Goal: Information Seeking & Learning: Learn about a topic

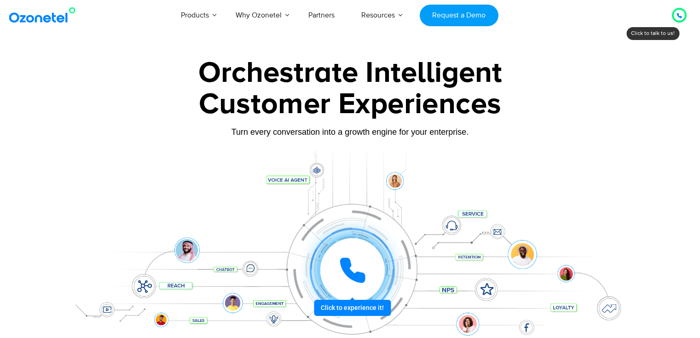
click at [683, 15] on div at bounding box center [679, 15] width 11 height 11
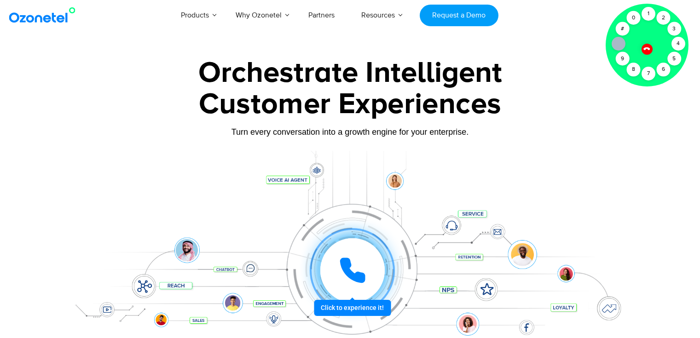
click at [644, 48] on icon at bounding box center [647, 49] width 6 height 6
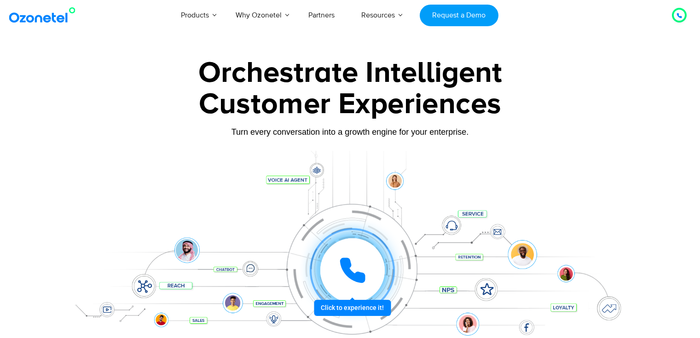
scroll to position [0, 7]
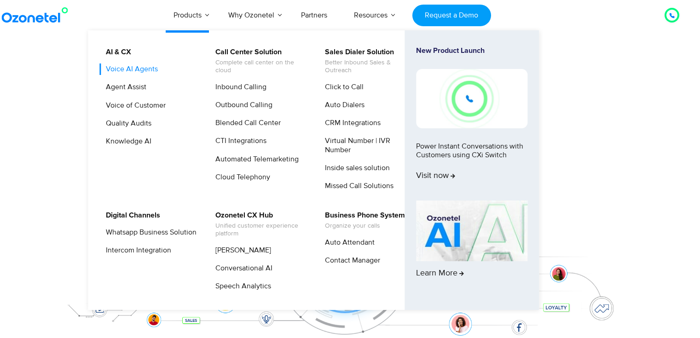
click at [149, 70] on link "Voice AI Agents" at bounding box center [129, 70] width 59 height 12
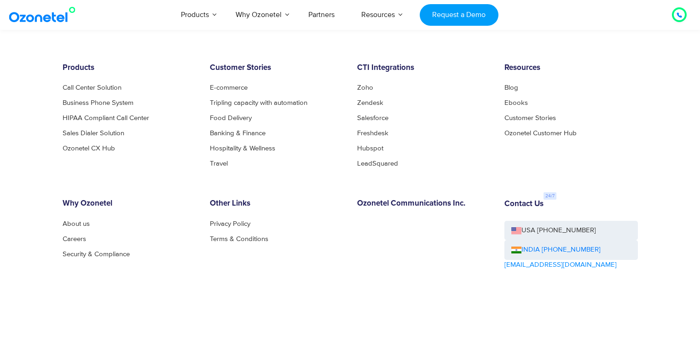
scroll to position [1975, 0]
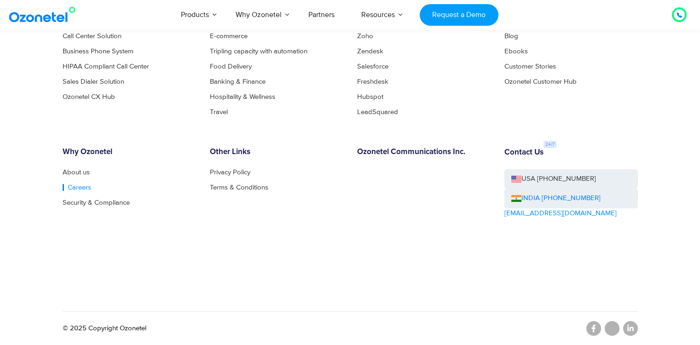
click at [75, 186] on link "Careers" at bounding box center [77, 187] width 29 height 7
click at [634, 330] on link at bounding box center [630, 328] width 15 height 15
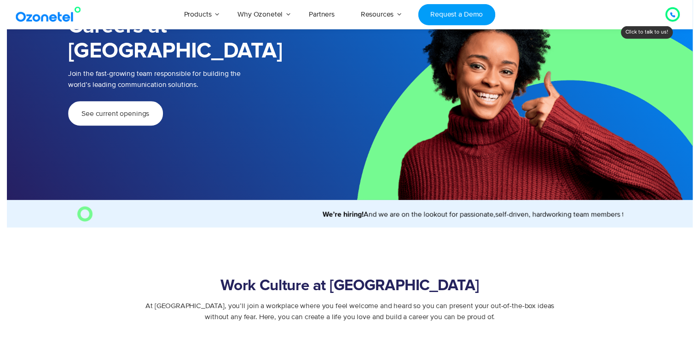
scroll to position [28, 10]
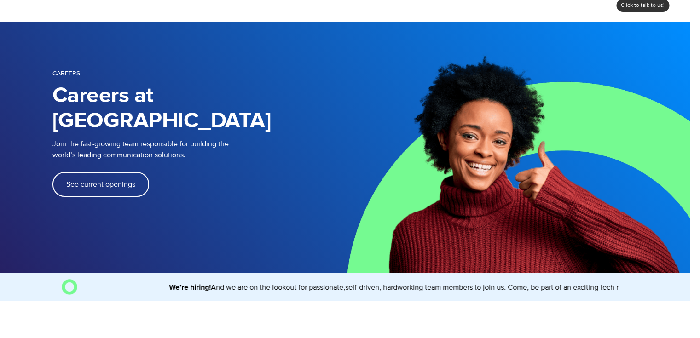
click at [127, 172] on link "See current openings" at bounding box center [100, 184] width 97 height 25
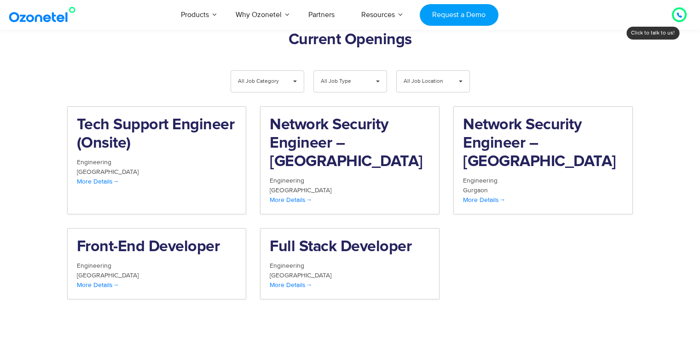
scroll to position [954, 0]
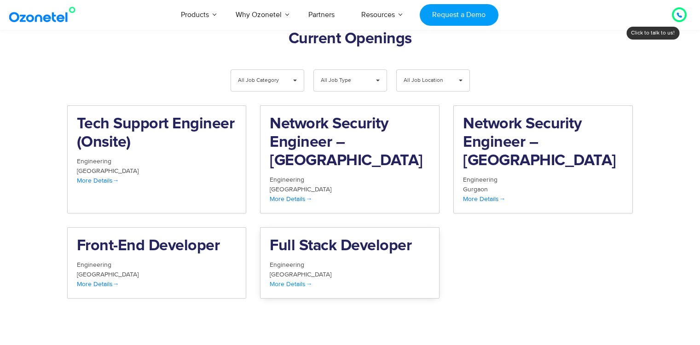
click at [310, 280] on span at bounding box center [309, 284] width 6 height 8
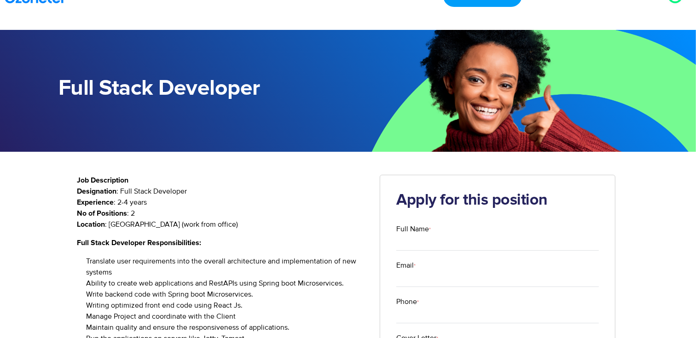
scroll to position [0, 46]
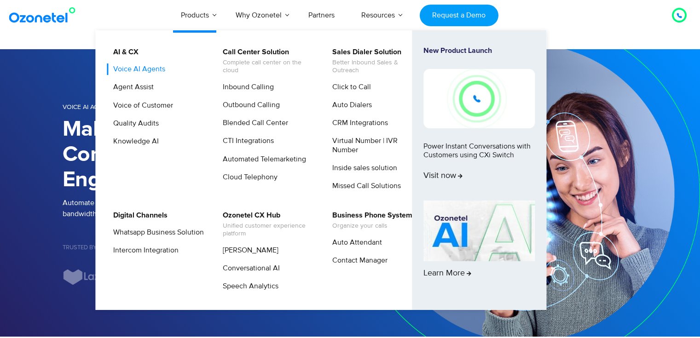
click at [155, 68] on link "Voice AI Agents" at bounding box center [136, 70] width 59 height 12
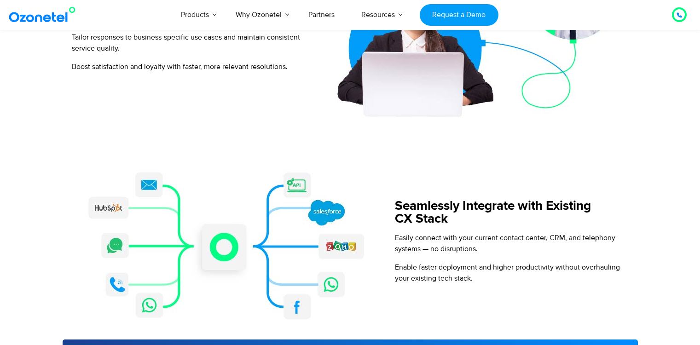
scroll to position [994, 0]
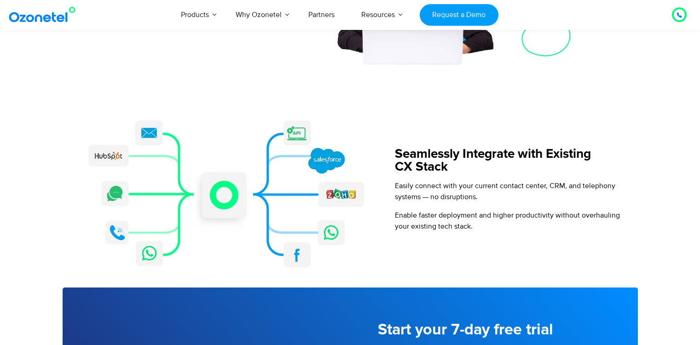
click at [396, 185] on span "Easily connect with your current contact center, CRM, and telephony systems — n…" at bounding box center [505, 191] width 220 height 20
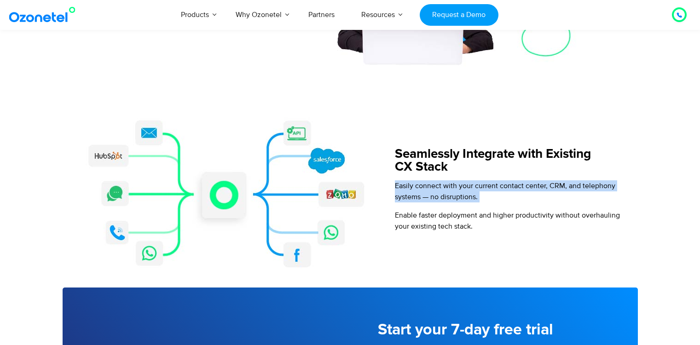
click at [396, 185] on span "Easily connect with your current contact center, CRM, and telephony systems — n…" at bounding box center [505, 191] width 220 height 20
click at [433, 187] on span "Easily connect with your current contact center, CRM, and telephony systems — n…" at bounding box center [505, 191] width 220 height 20
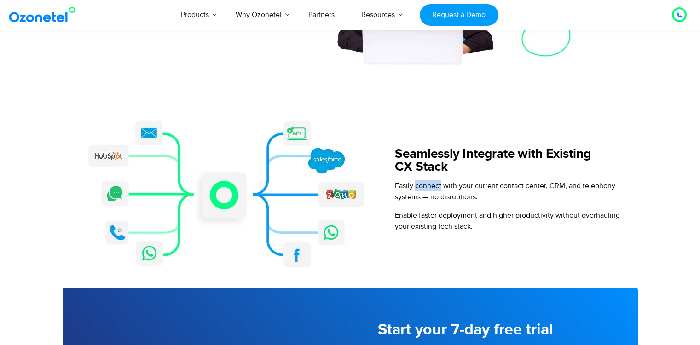
click at [433, 187] on span "Easily connect with your current contact center, CRM, and telephony systems — n…" at bounding box center [505, 191] width 220 height 20
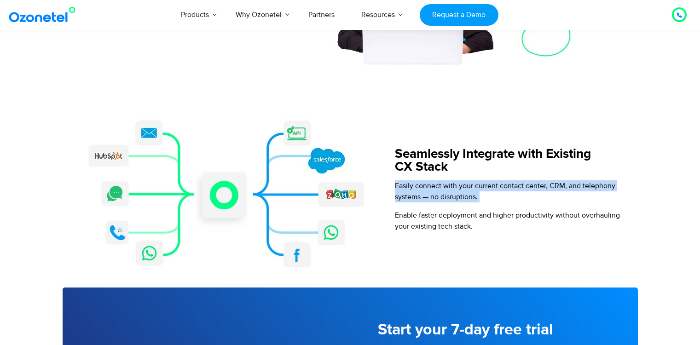
click at [433, 187] on span "Easily connect with your current contact center, CRM, and telephony systems — n…" at bounding box center [505, 191] width 220 height 20
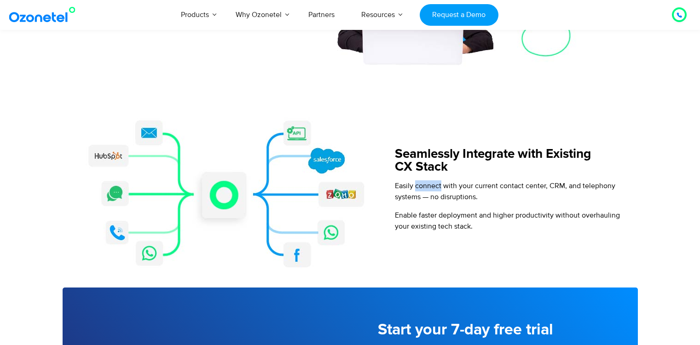
click at [433, 187] on span "Easily connect with your current contact center, CRM, and telephony systems — n…" at bounding box center [505, 191] width 220 height 20
click at [454, 187] on span "Easily connect with your current contact center, CRM, and telephony systems — n…" at bounding box center [505, 191] width 220 height 20
click at [494, 189] on span "Easily connect with your current contact center, CRM, and telephony systems — n…" at bounding box center [505, 191] width 220 height 20
click at [517, 185] on span "Easily connect with your current contact center, CRM, and telephony systems — n…" at bounding box center [505, 191] width 220 height 20
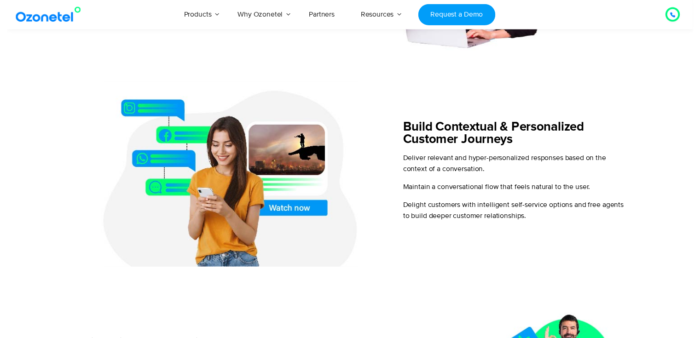
scroll to position [0, 0]
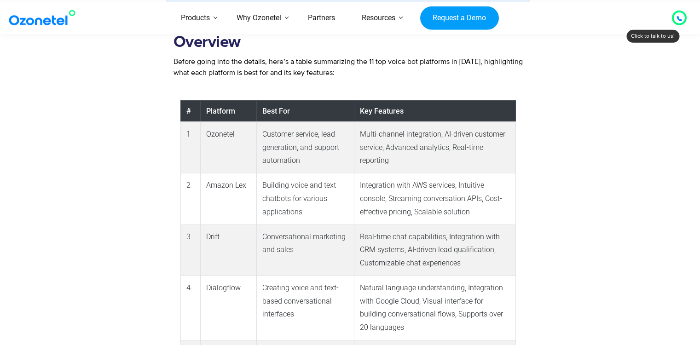
scroll to position [612, 0]
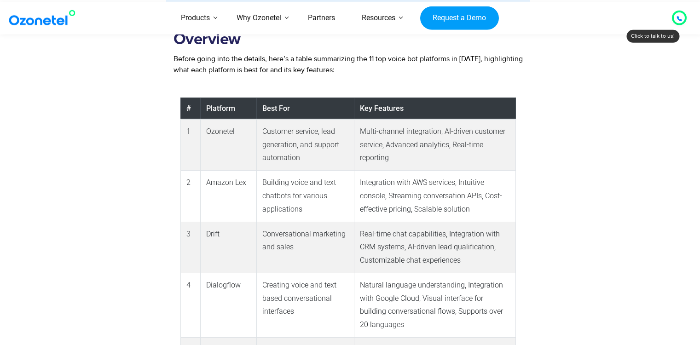
click at [269, 127] on td "Customer service, lead generation, and support automation" at bounding box center [305, 145] width 97 height 52
click at [375, 132] on td "Multi-channel integration, AI-driven customer service, Advanced analytics, Real…" at bounding box center [435, 145] width 162 height 52
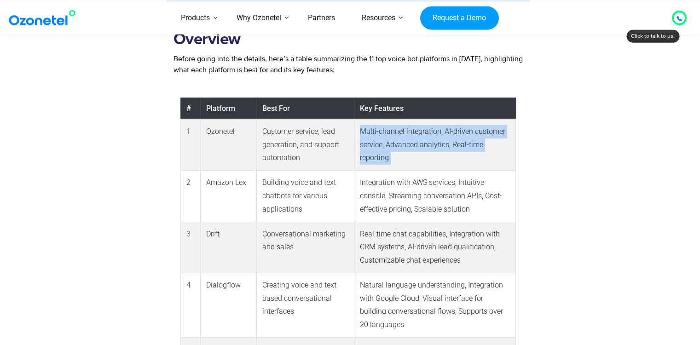
click at [375, 132] on td "Multi-channel integration, AI-driven customer service, Advanced analytics, Real…" at bounding box center [435, 145] width 162 height 52
click at [394, 154] on td "Multi-channel integration, AI-driven customer service, Advanced analytics, Real…" at bounding box center [435, 145] width 162 height 52
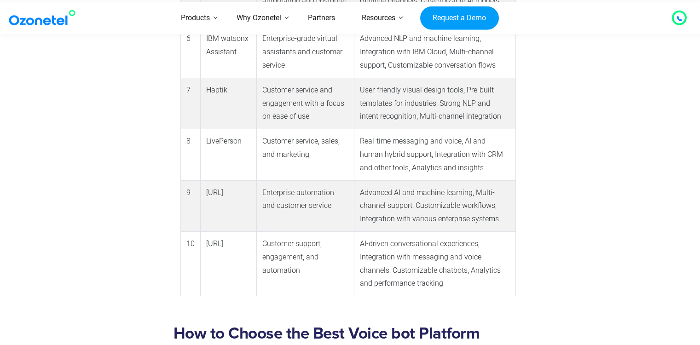
scroll to position [978, 0]
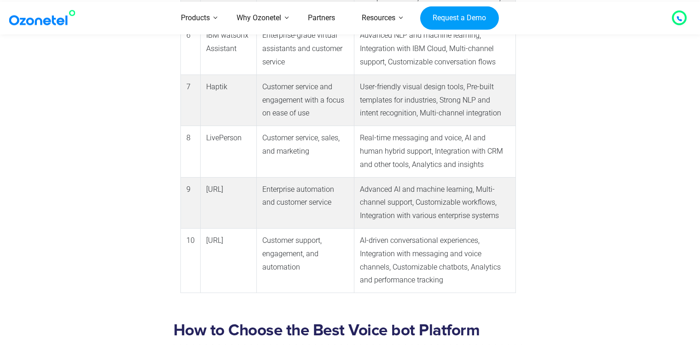
click at [396, 241] on td "AI-driven conversational experiences, Integration with messaging and voice chan…" at bounding box center [435, 261] width 162 height 64
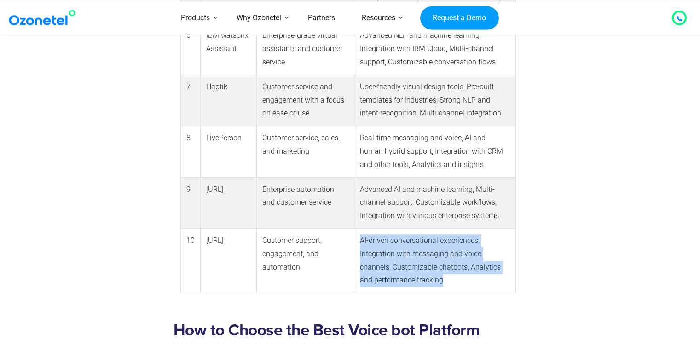
click at [396, 241] on td "AI-driven conversational experiences, Integration with messaging and voice chan…" at bounding box center [435, 261] width 162 height 64
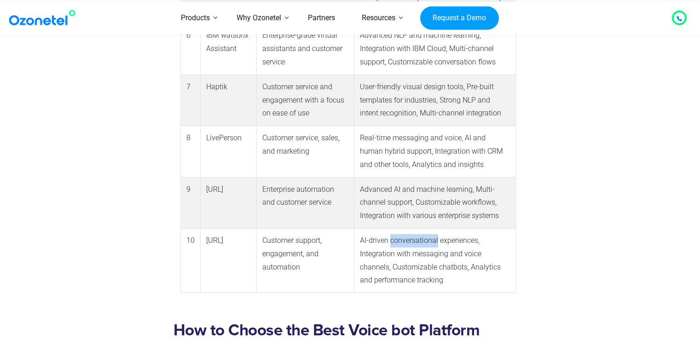
click at [396, 241] on td "AI-driven conversational experiences, Integration with messaging and voice chan…" at bounding box center [435, 261] width 162 height 64
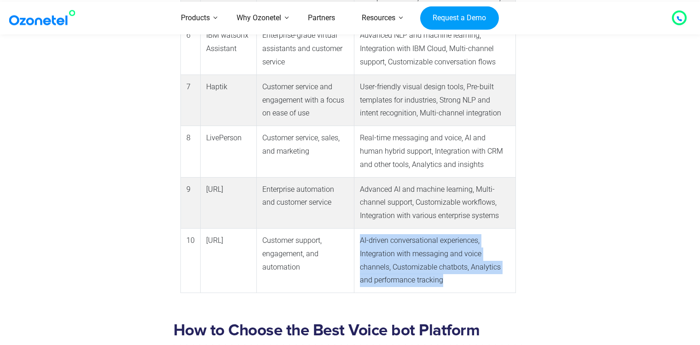
click at [396, 241] on td "AI-driven conversational experiences, Integration with messaging and voice chan…" at bounding box center [435, 261] width 162 height 64
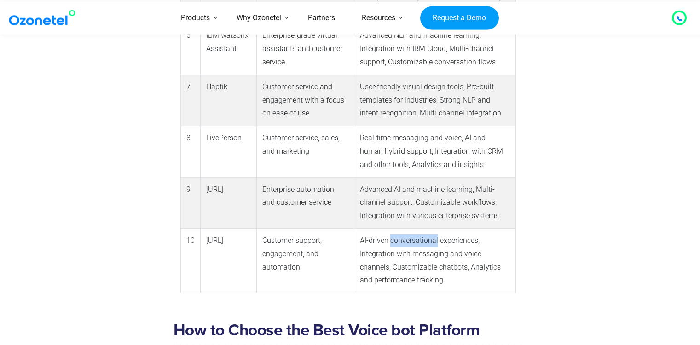
click at [396, 241] on td "AI-driven conversational experiences, Integration with messaging and voice chan…" at bounding box center [435, 261] width 162 height 64
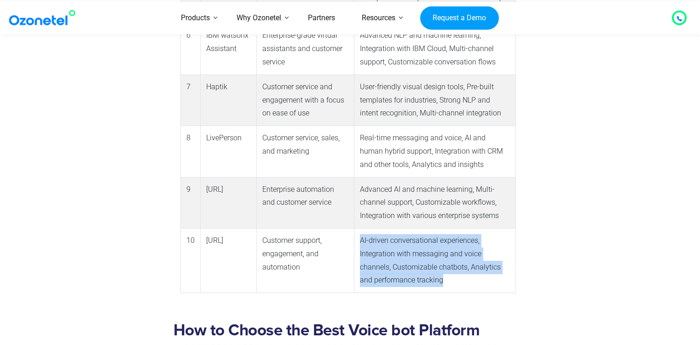
click at [396, 241] on td "AI-driven conversational experiences, Integration with messaging and voice chan…" at bounding box center [435, 261] width 162 height 64
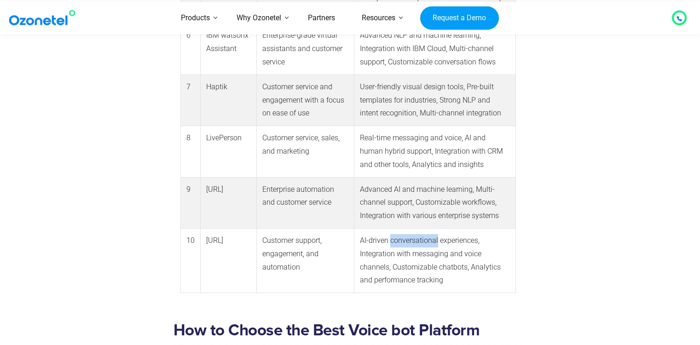
click at [396, 241] on td "AI-driven conversational experiences, Integration with messaging and voice chan…" at bounding box center [435, 261] width 162 height 64
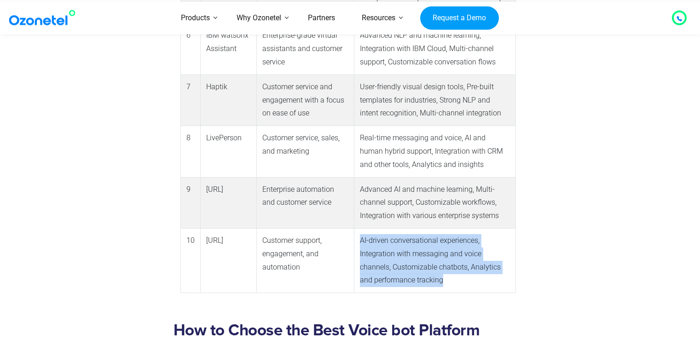
click at [396, 241] on td "AI-driven conversational experiences, Integration with messaging and voice chan…" at bounding box center [435, 261] width 162 height 64
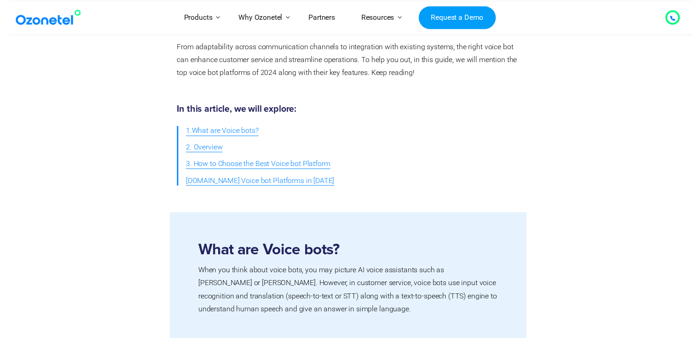
scroll to position [0, 0]
